Goal: Task Accomplishment & Management: Use online tool/utility

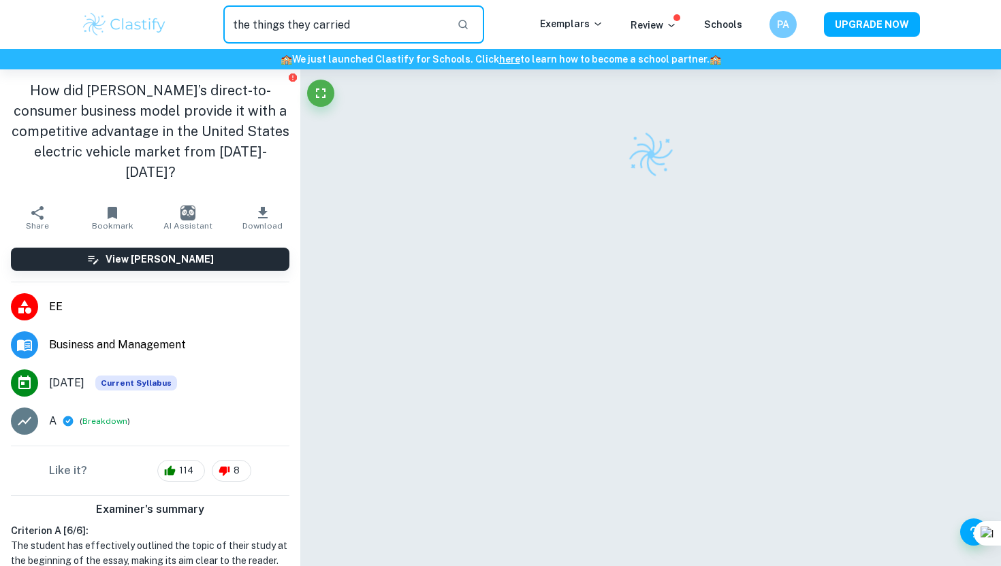
type input "the things they carried"
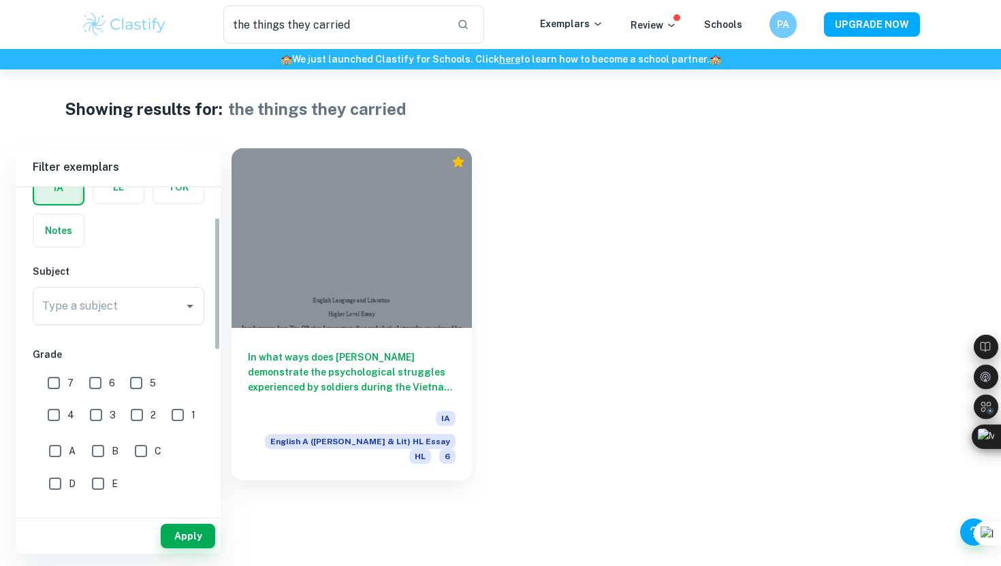
scroll to position [80, 0]
click at [49, 381] on input "7" at bounding box center [53, 382] width 27 height 27
checkbox input "true"
click at [184, 540] on button "Apply" at bounding box center [188, 536] width 54 height 25
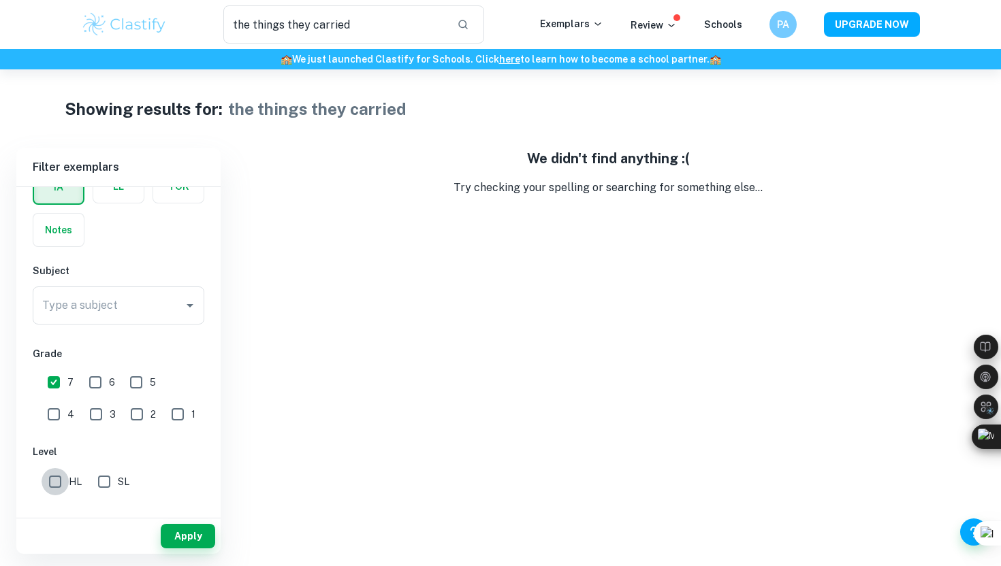
click at [54, 485] on input "HL" at bounding box center [55, 481] width 27 height 27
checkbox input "true"
click at [202, 528] on button "Apply" at bounding box center [188, 536] width 54 height 25
click at [127, 312] on input "Type a subject" at bounding box center [108, 306] width 139 height 26
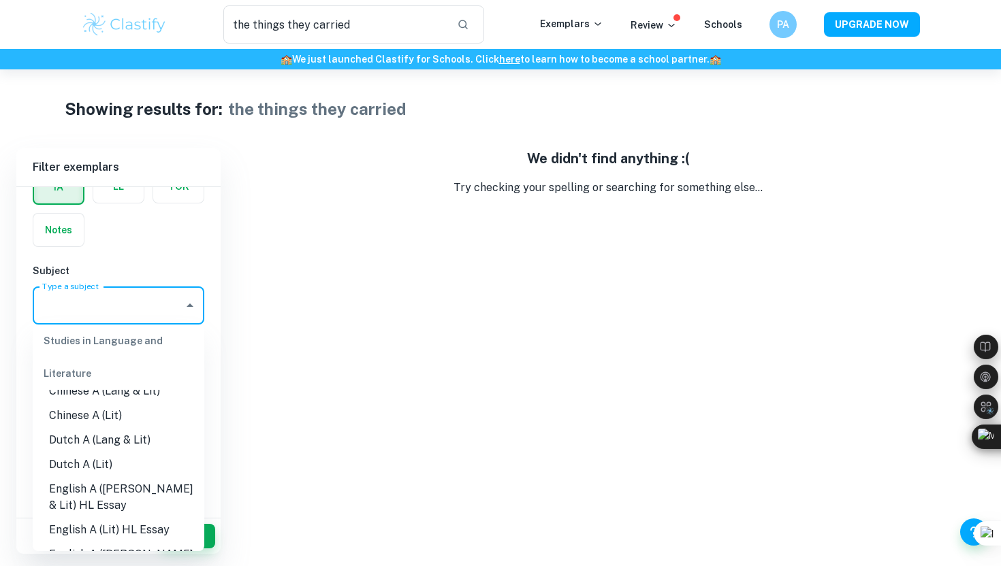
scroll to position [69, 0]
click at [132, 530] on li "English A (Lit) HL Essay" at bounding box center [119, 527] width 172 height 25
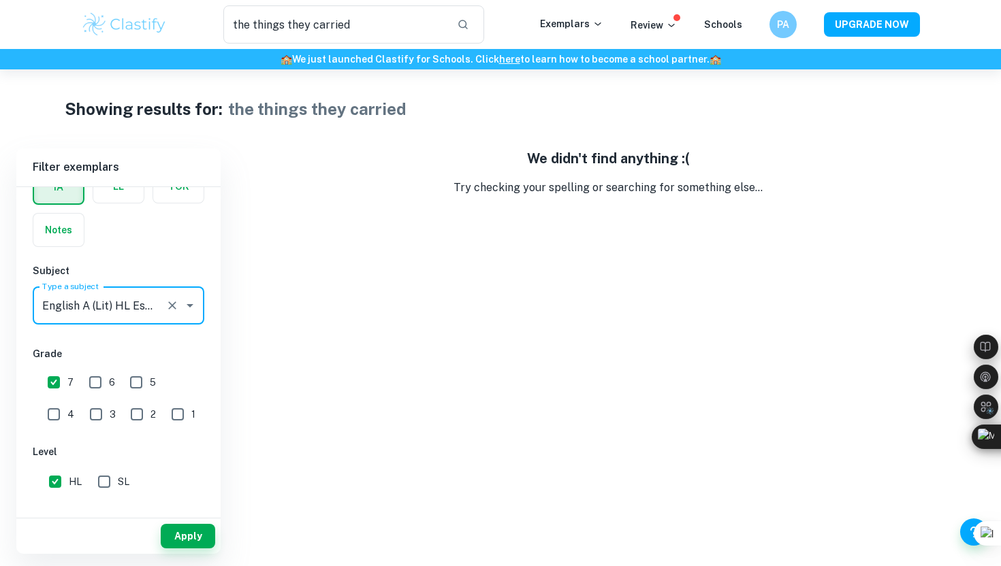
click at [131, 307] on input "English A (Lit) HL Essay" at bounding box center [99, 306] width 121 height 26
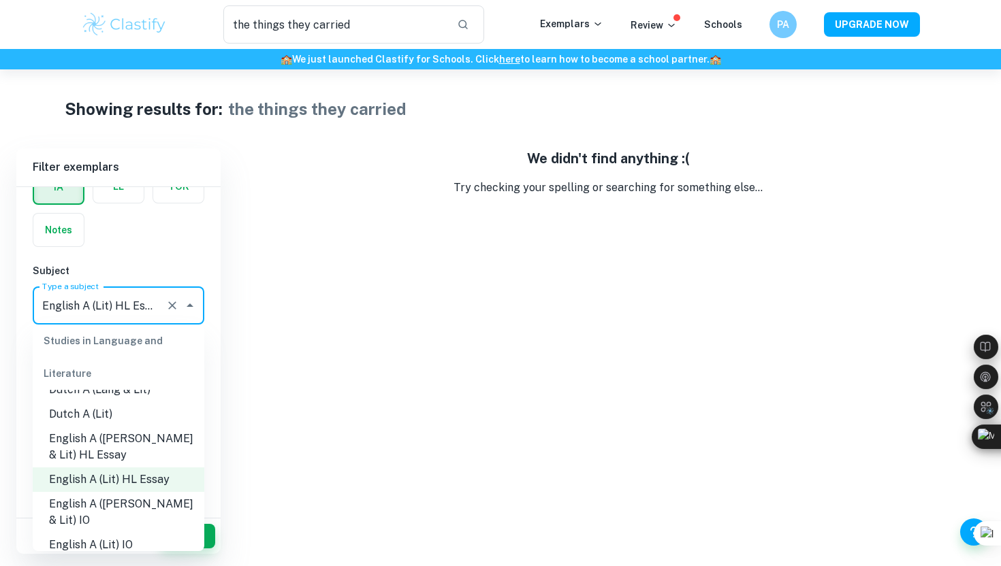
scroll to position [127, 0]
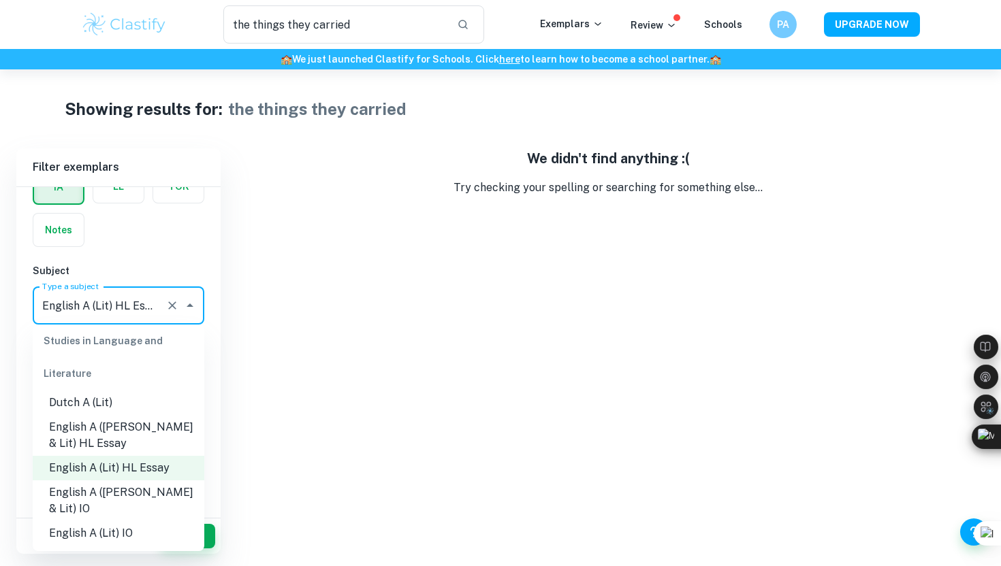
click at [112, 438] on li "English A ([PERSON_NAME] & Lit) HL Essay" at bounding box center [119, 435] width 172 height 41
type input "English A ([PERSON_NAME] & Lit) HL Essay"
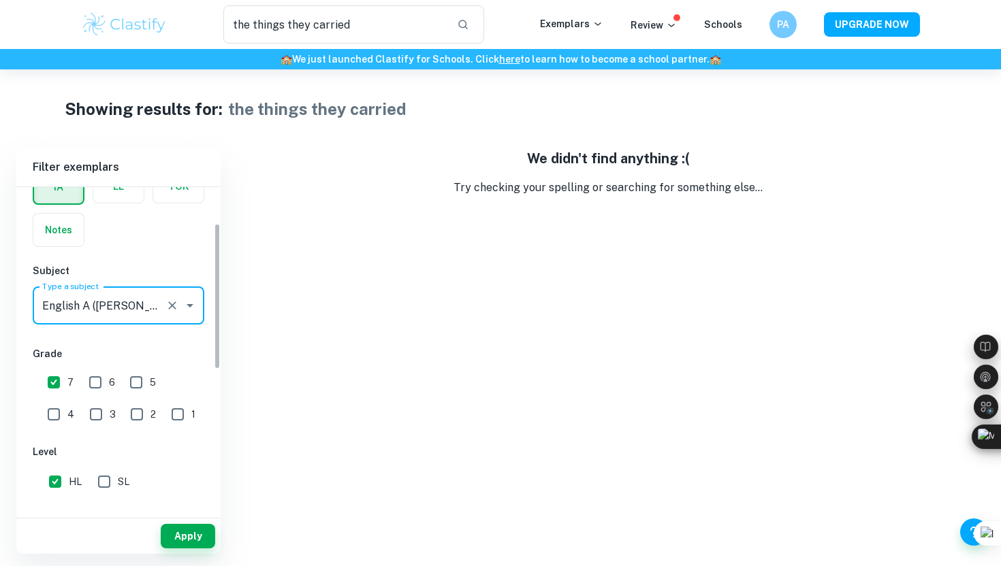
click at [46, 380] on input "7" at bounding box center [53, 382] width 27 height 27
checkbox input "false"
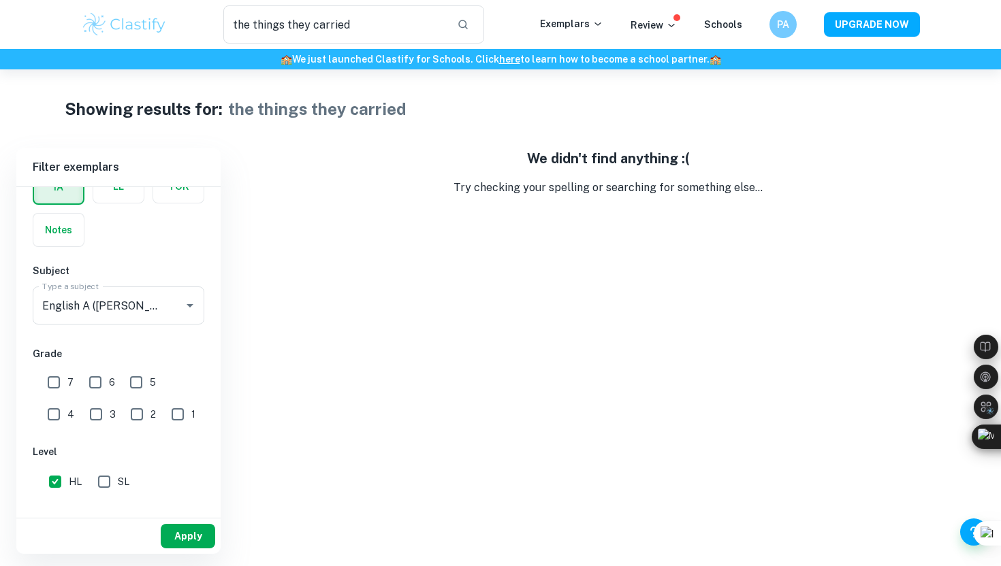
click at [170, 528] on button "Apply" at bounding box center [188, 536] width 54 height 25
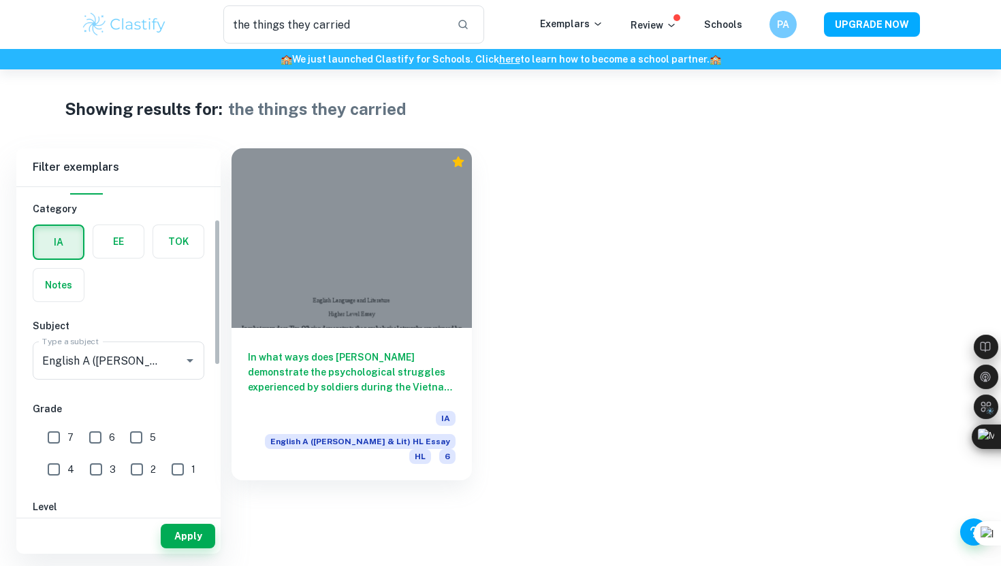
scroll to position [0, 0]
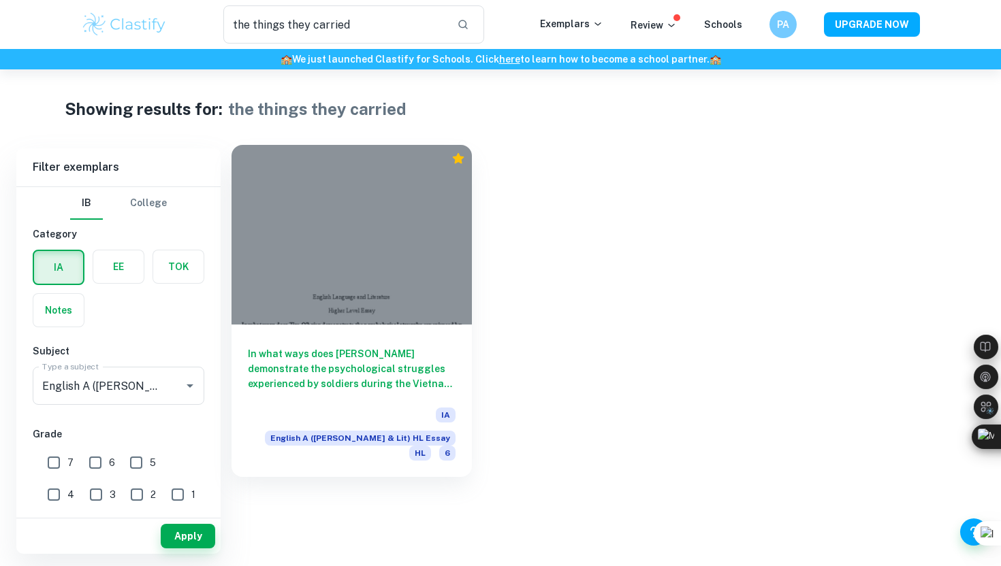
click at [312, 356] on h6 "In what ways does [PERSON_NAME] demonstrate the psychological struggles experie…" at bounding box center [352, 368] width 208 height 45
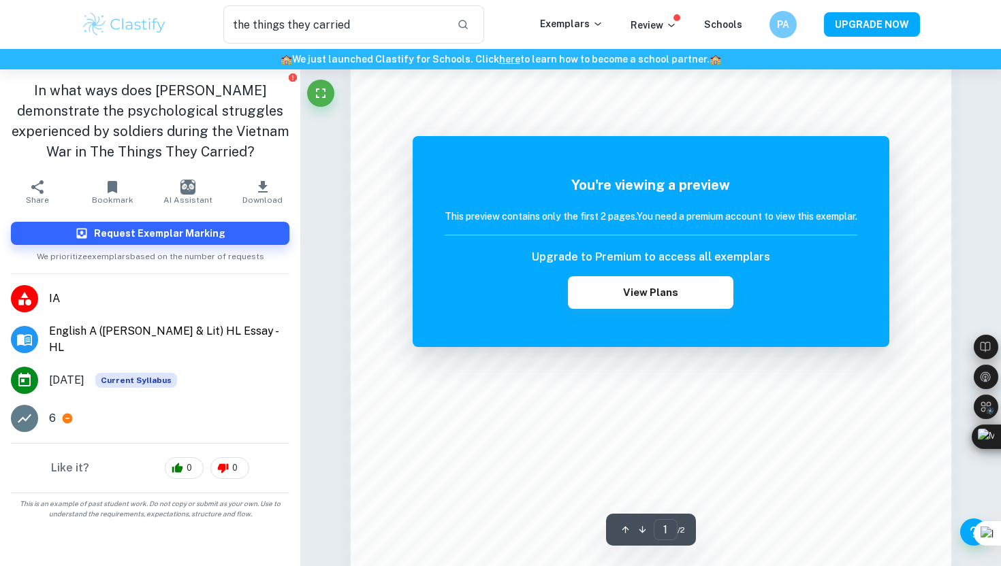
scroll to position [1171, 0]
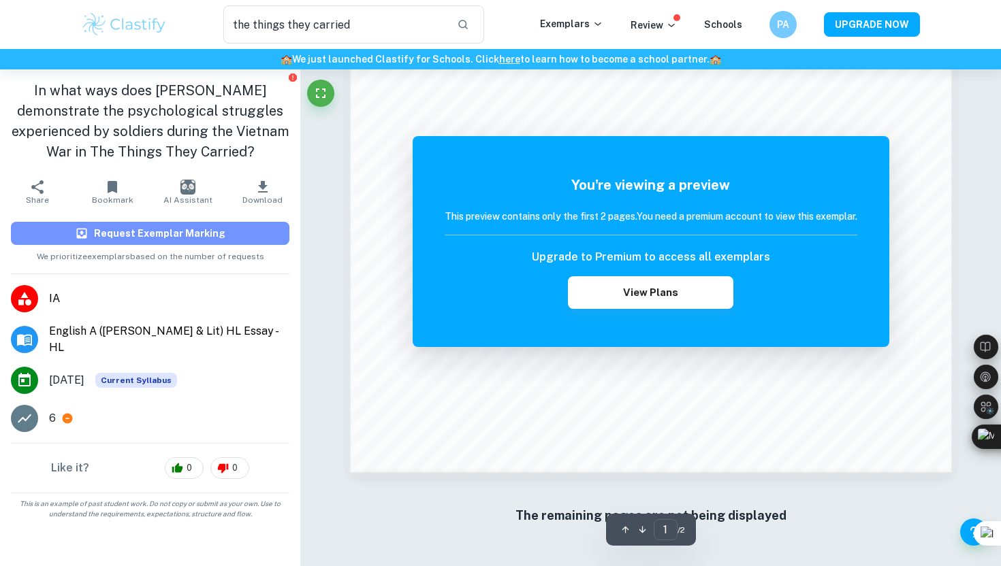
click at [241, 236] on button "Request Exemplar Marking" at bounding box center [150, 233] width 278 height 23
